Goal: Navigation & Orientation: Find specific page/section

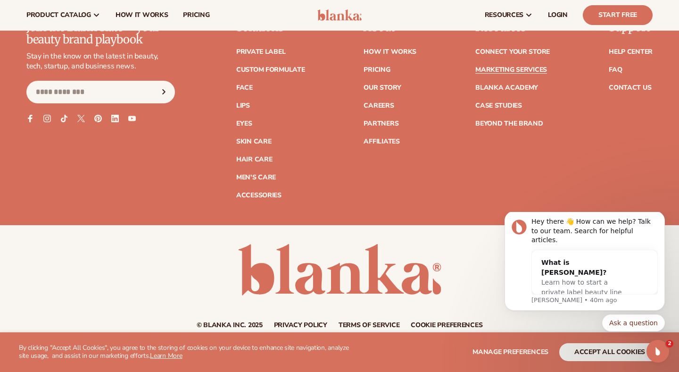
scroll to position [2154, 0]
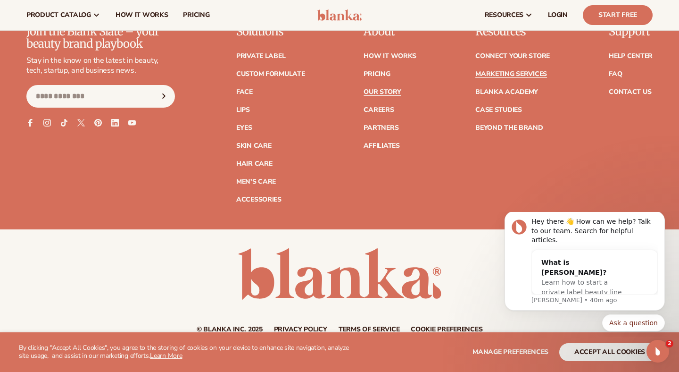
click at [394, 94] on link "Our Story" at bounding box center [382, 92] width 37 height 7
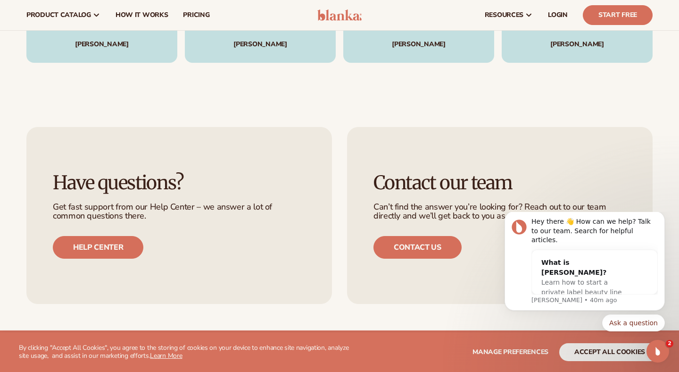
scroll to position [2243, 0]
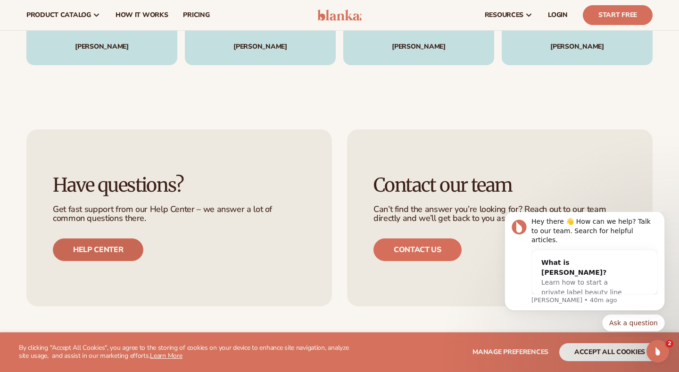
click at [121, 242] on link "Help center" at bounding box center [98, 249] width 91 height 23
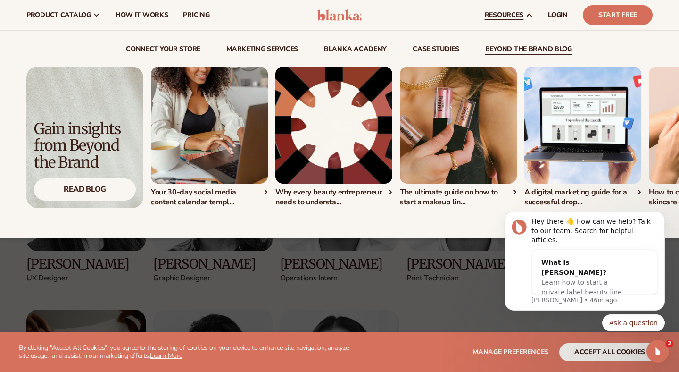
scroll to position [1503, 0]
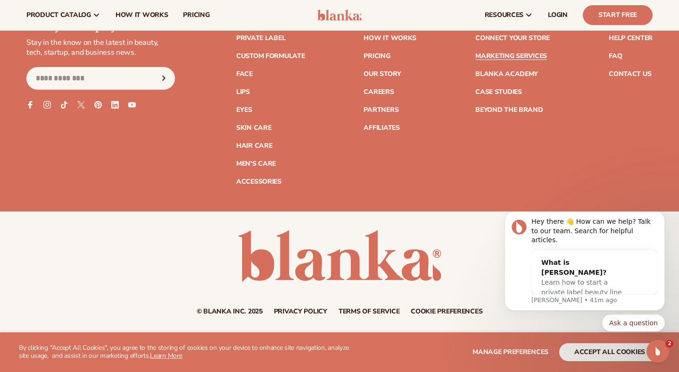
scroll to position [2161, 0]
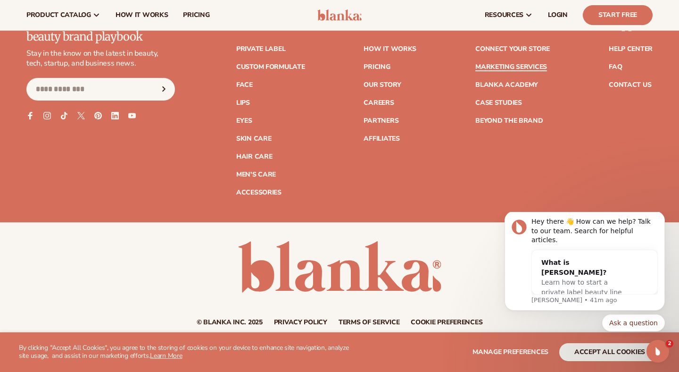
click at [528, 68] on link "Marketing services" at bounding box center [511, 67] width 72 height 7
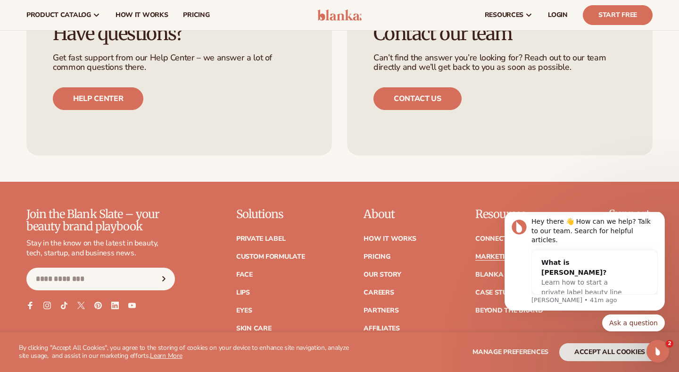
scroll to position [1932, 0]
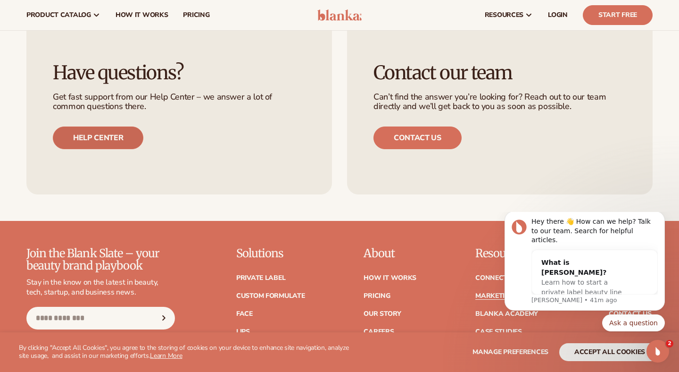
click at [100, 133] on link "Help center" at bounding box center [98, 137] width 91 height 23
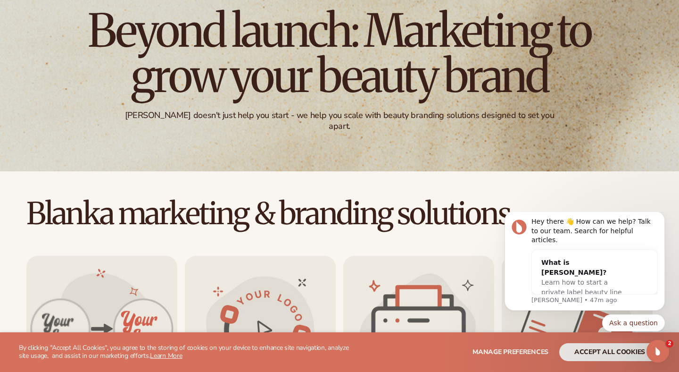
scroll to position [0, 0]
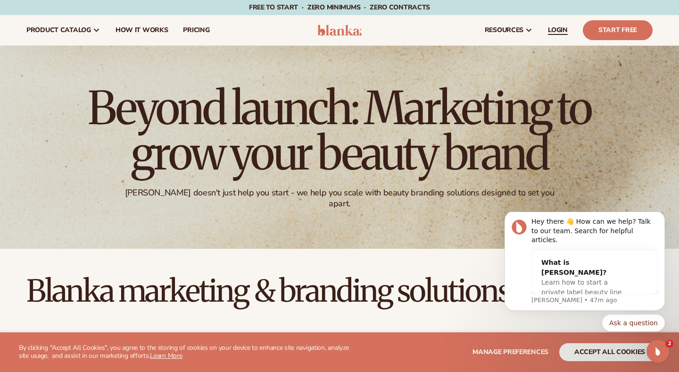
click at [566, 30] on span "LOGIN" at bounding box center [558, 30] width 20 height 8
